Goal: Task Accomplishment & Management: Use online tool/utility

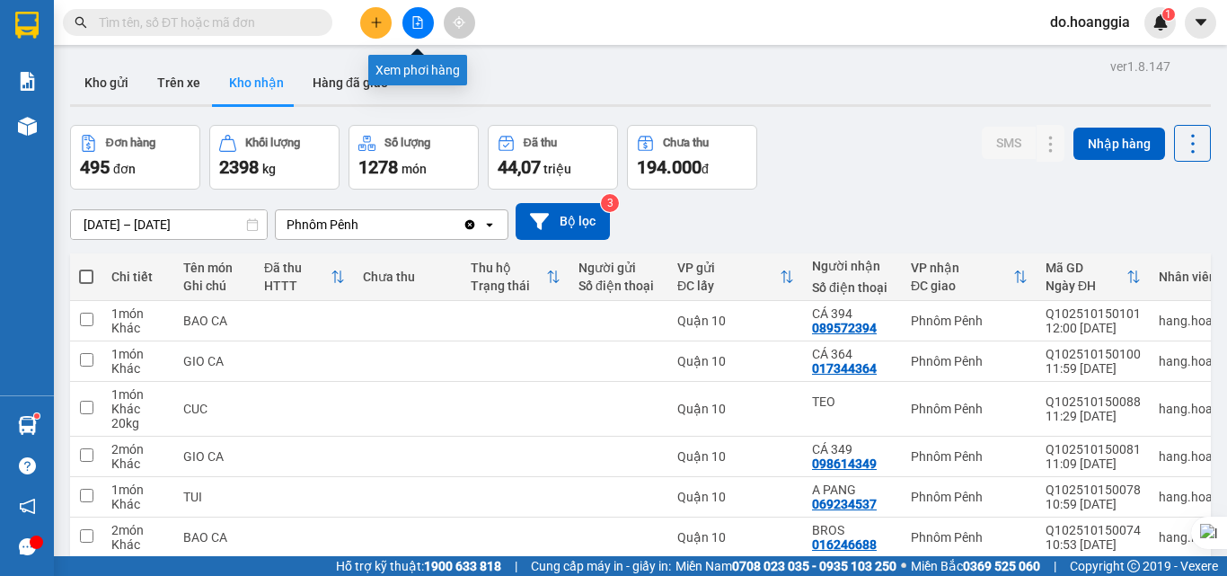
click at [413, 18] on icon "file-add" at bounding box center [418, 22] width 10 height 13
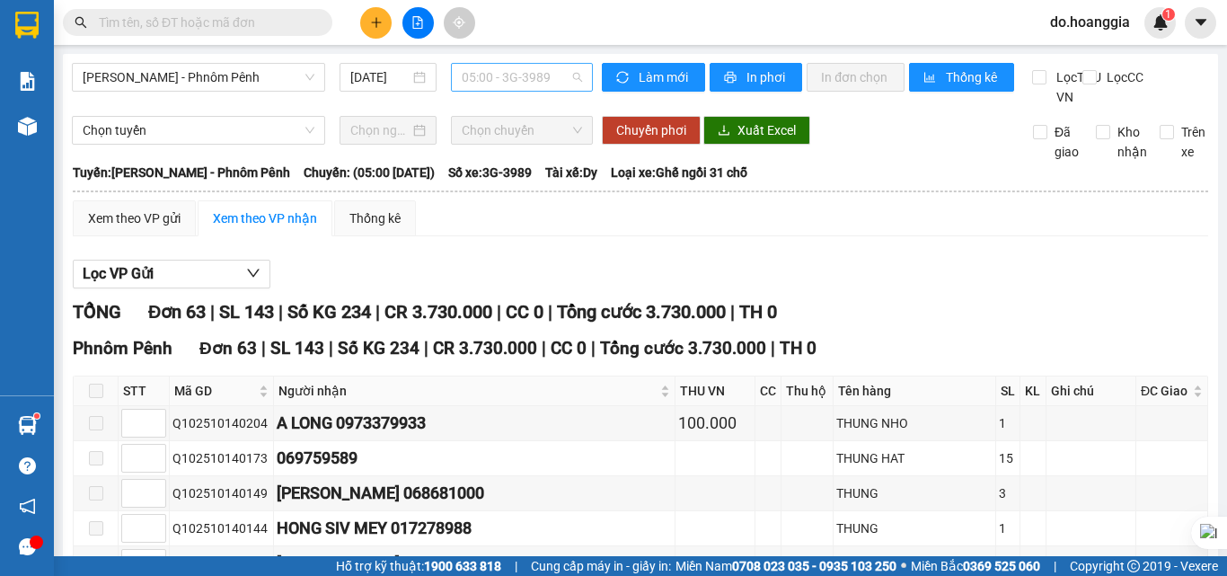
click at [483, 81] on span "05:00 - 3G-3989" at bounding box center [522, 77] width 120 height 27
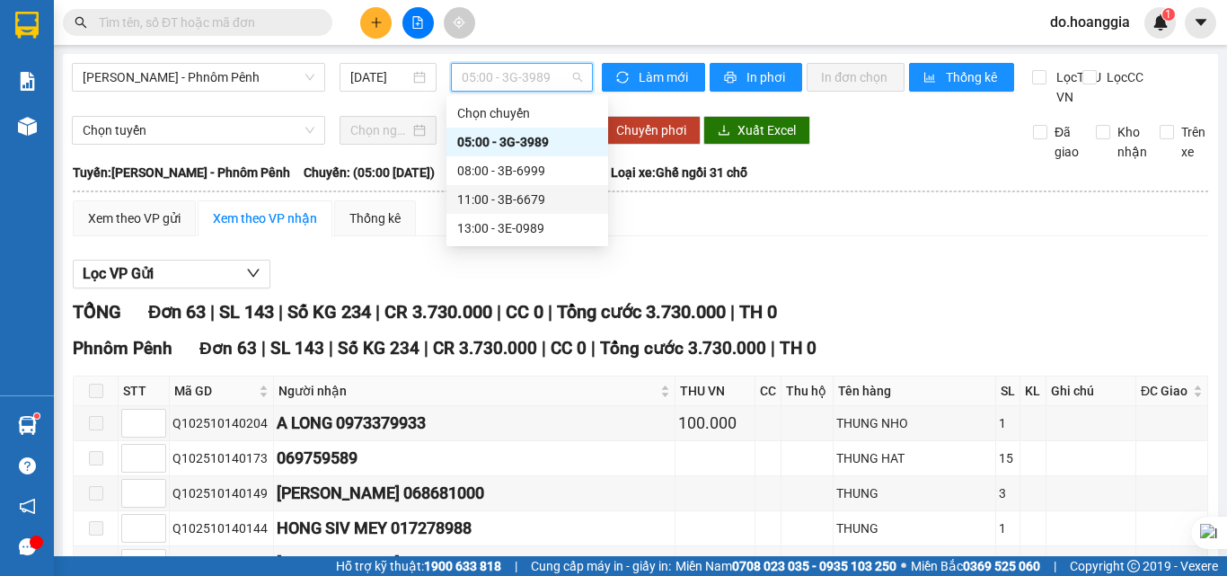
click at [517, 192] on div "11:00 - 3B-6679" at bounding box center [527, 200] width 140 height 20
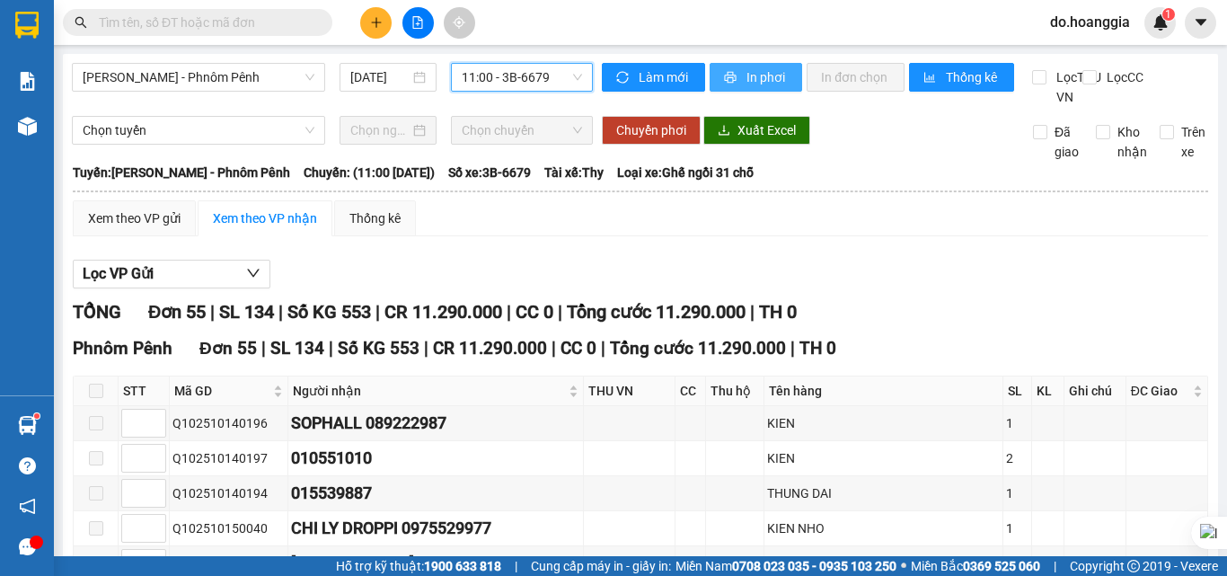
click at [755, 77] on span "In phơi" at bounding box center [766, 77] width 41 height 20
click at [507, 72] on span "11:00 - 3B-6679" at bounding box center [522, 77] width 120 height 27
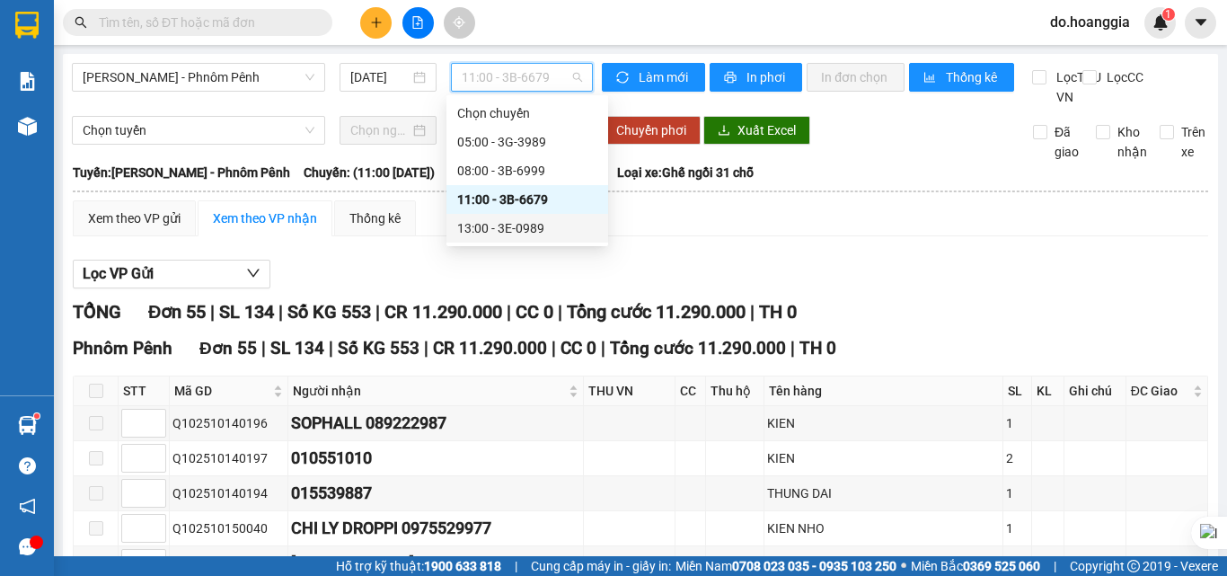
click at [520, 223] on div "13:00 - 3E-0989" at bounding box center [527, 228] width 140 height 20
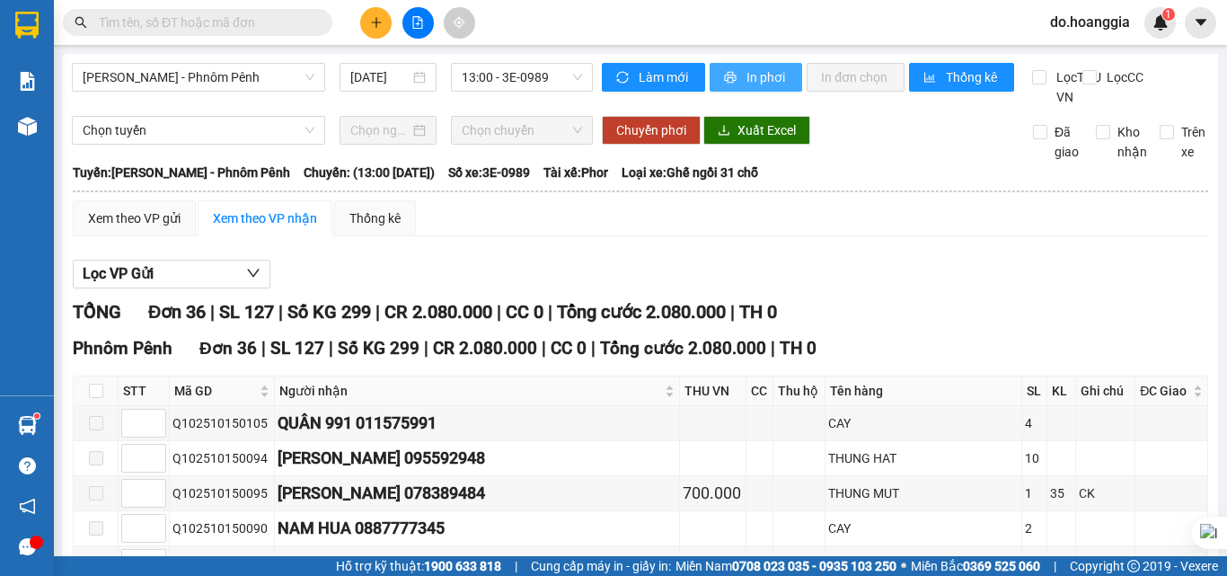
click at [761, 75] on span "In phơi" at bounding box center [766, 77] width 41 height 20
